Goal: Information Seeking & Learning: Learn about a topic

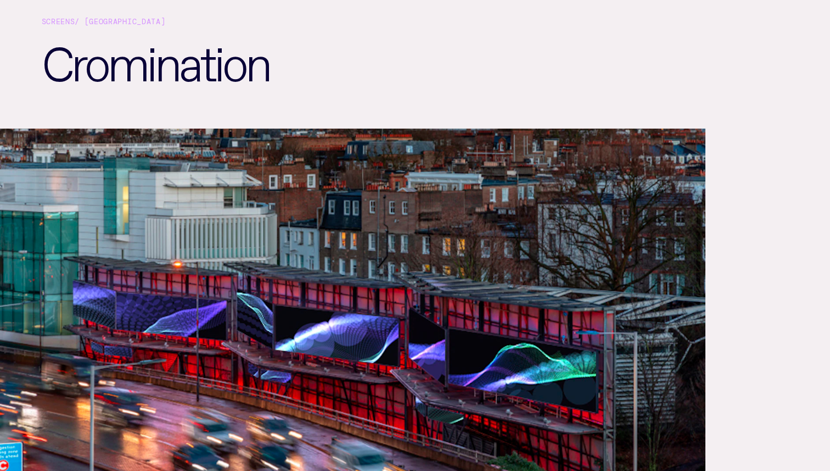
scroll to position [100, 0]
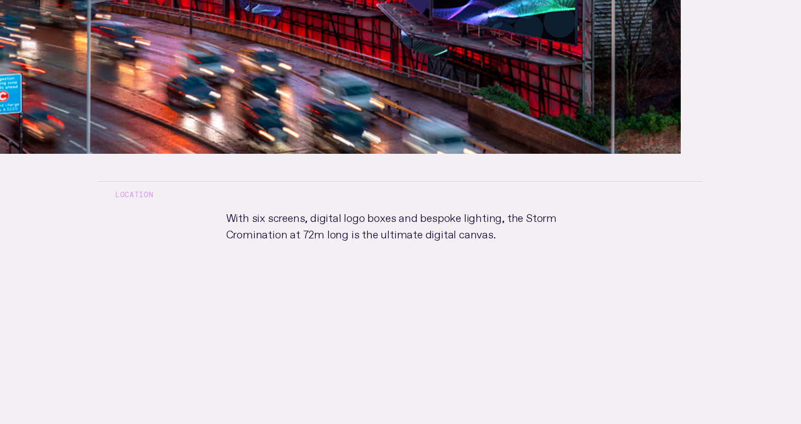
scroll to position [455, 0]
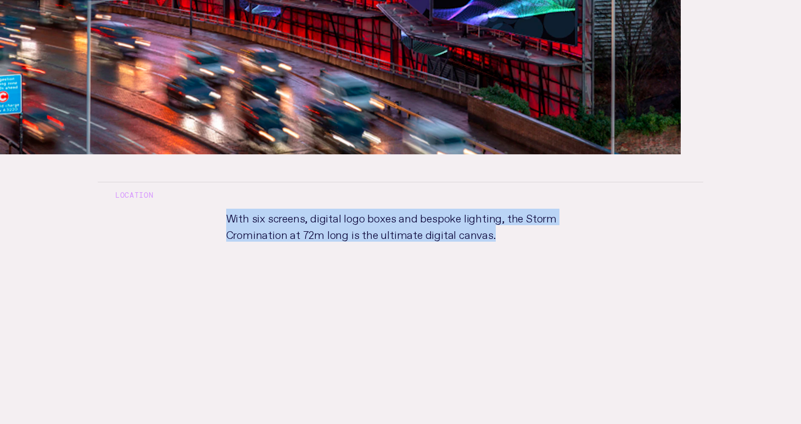
drag, startPoint x: 495, startPoint y: 231, endPoint x: 186, endPoint y: 202, distance: 310.5
click at [186, 202] on div "Location With six screens, digital logo boxes and bespoke lighting, the Storm C…" at bounding box center [400, 368] width 641 height 428
copy div "With six screens, digital logo boxes and bespoke lighting, the Storm Crominatio…"
